Goal: Task Accomplishment & Management: Use online tool/utility

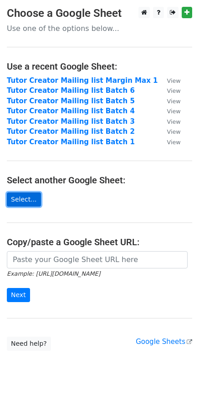
click at [26, 199] on link "Select..." at bounding box center [24, 199] width 34 height 14
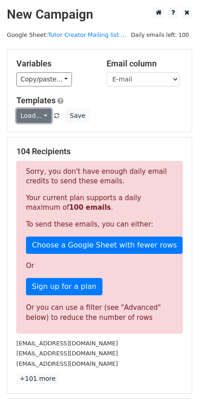
click at [45, 109] on link "Load..." at bounding box center [33, 116] width 35 height 14
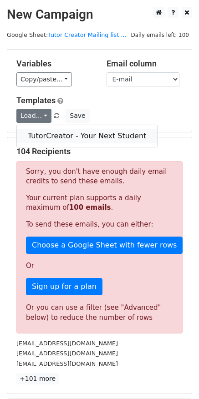
click at [45, 132] on link "TutorCreator - Your Next Student" at bounding box center [87, 136] width 140 height 15
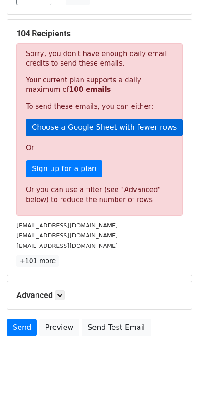
scroll to position [132, 0]
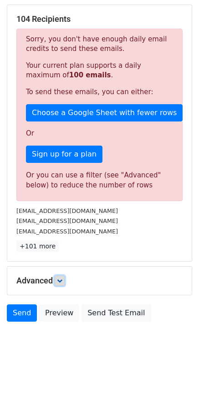
click at [59, 277] on link at bounding box center [60, 280] width 10 height 10
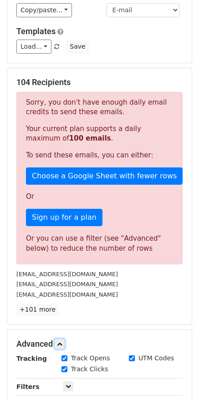
scroll to position [0, 0]
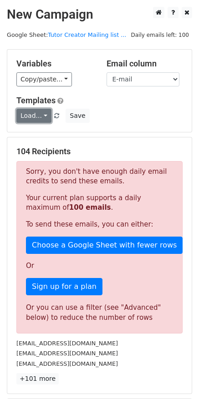
click at [37, 116] on link "Load..." at bounding box center [33, 116] width 35 height 14
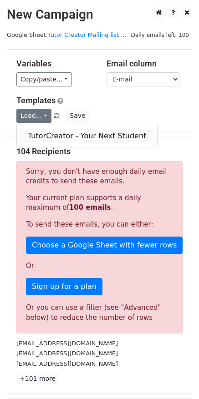
click at [52, 136] on link "TutorCreator - Your Next Student" at bounding box center [87, 136] width 140 height 15
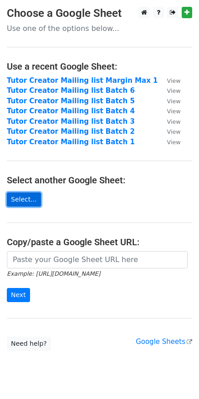
click at [28, 199] on link "Select..." at bounding box center [24, 199] width 34 height 14
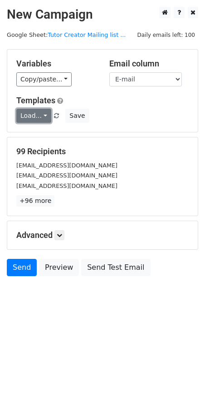
click at [38, 116] on link "Load..." at bounding box center [33, 116] width 35 height 14
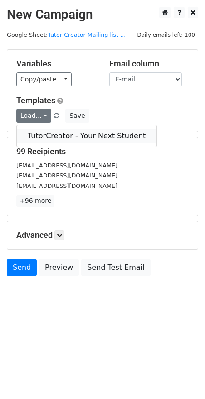
click at [38, 131] on link "TutorCreator - Your Next Student" at bounding box center [87, 136] width 140 height 15
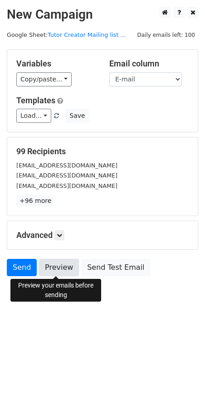
click at [59, 269] on link "Preview" at bounding box center [59, 267] width 40 height 17
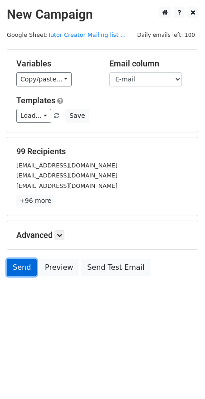
click at [14, 267] on link "Send" at bounding box center [22, 267] width 30 height 17
